Goal: Find specific page/section

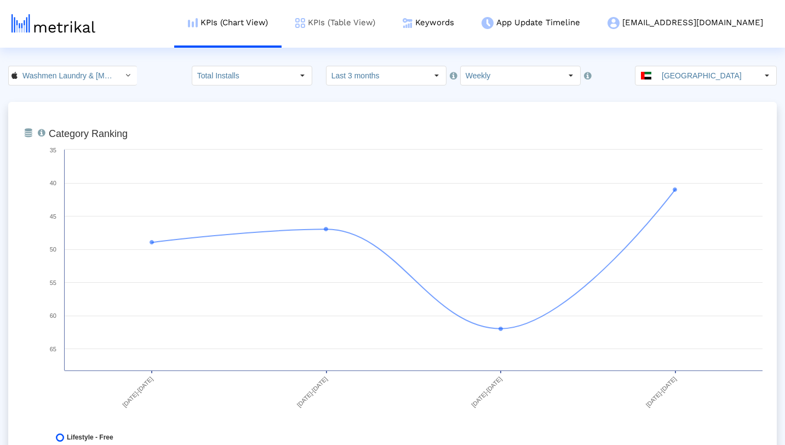
click at [389, 26] on link "KPIs (Table View)" at bounding box center [334, 22] width 107 height 45
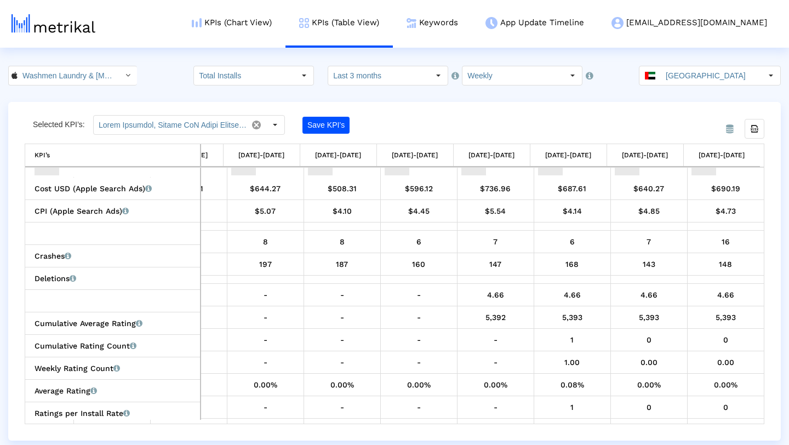
scroll to position [602, 0]
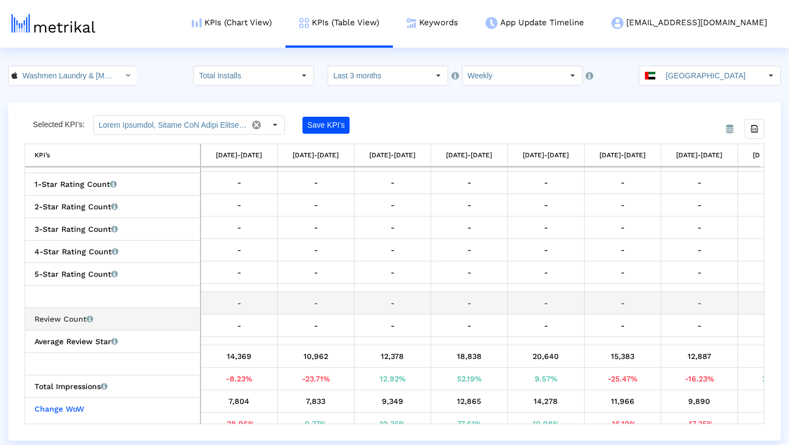
scroll to position [770, 0]
